Goal: Find specific page/section: Find specific page/section

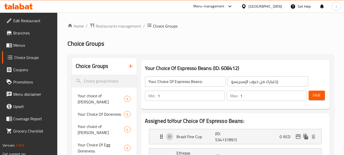
click at [21, 7] on icon at bounding box center [18, 6] width 29 height 6
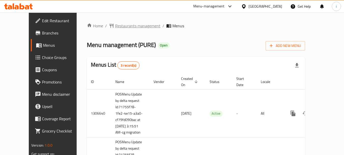
click at [119, 28] on span "Restaurants management" at bounding box center [137, 26] width 45 height 6
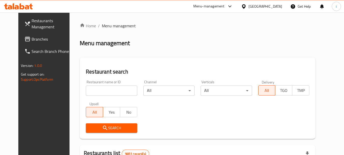
click at [100, 92] on input "search" at bounding box center [111, 90] width 51 height 10
paste input "701631"
type input "701631"
click button "Search" at bounding box center [111, 127] width 51 height 9
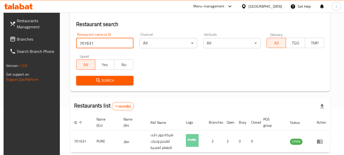
scroll to position [66, 0]
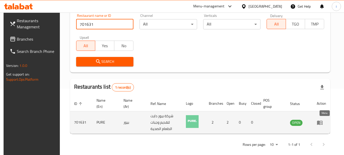
click at [323, 125] on icon "enhanced table" at bounding box center [320, 122] width 6 height 6
